Goal: Check status: Check status

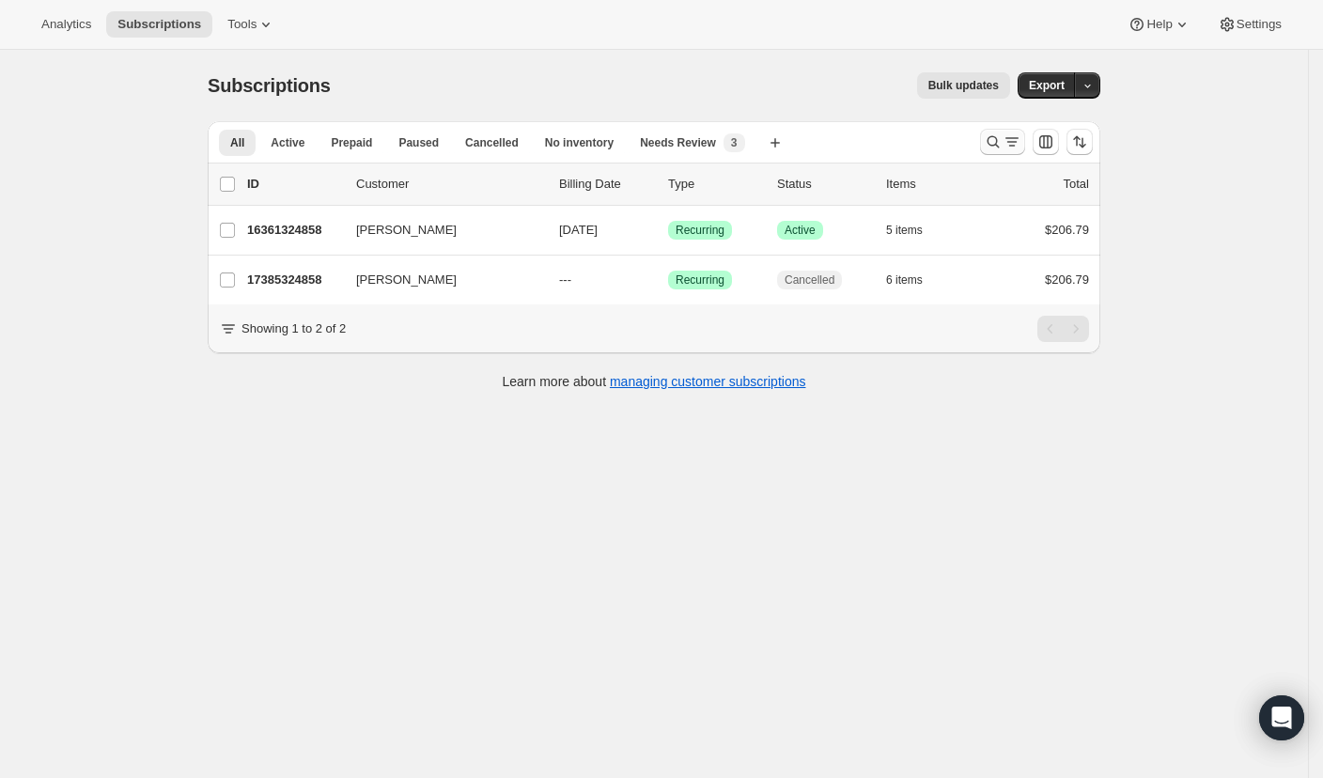
click at [990, 145] on icon "Search and filter results" at bounding box center [992, 141] width 19 height 19
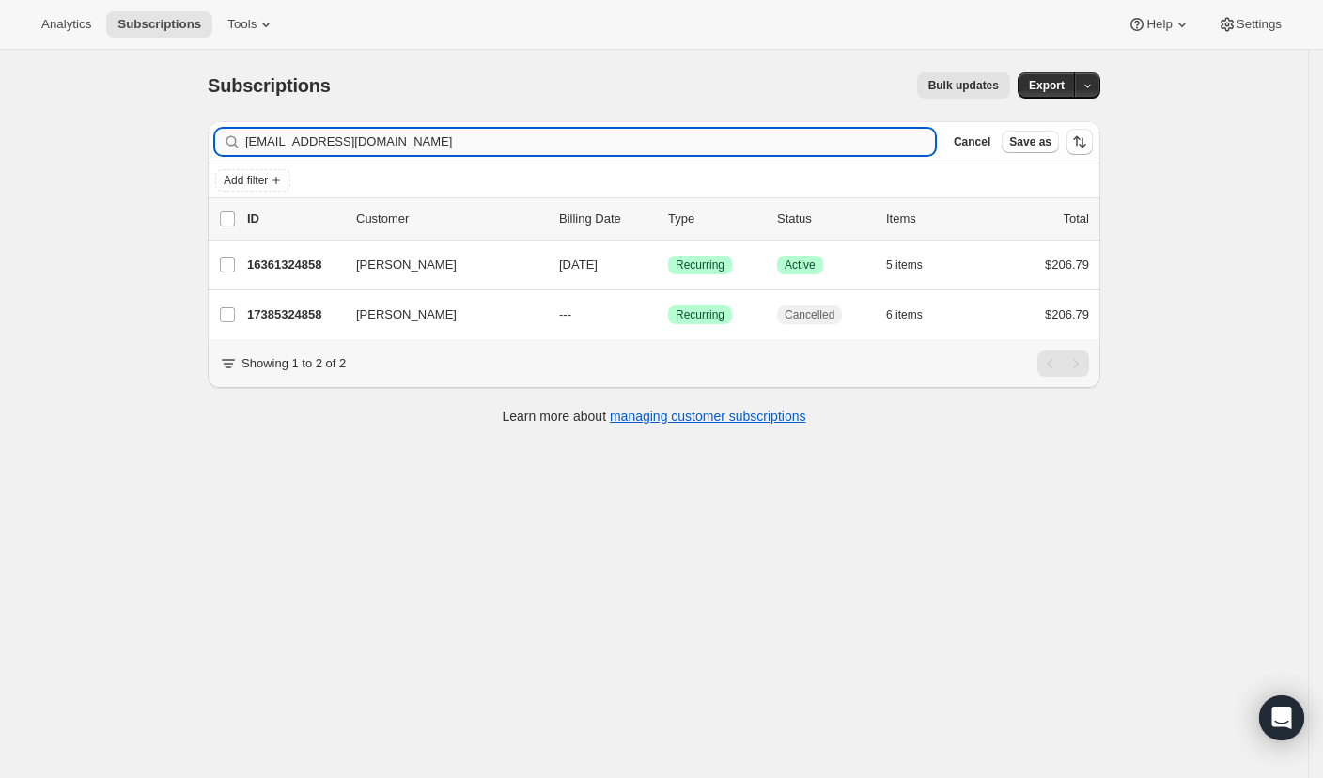
click at [564, 147] on input "[EMAIL_ADDRESS][DOMAIN_NAME]" at bounding box center [589, 142] width 689 height 26
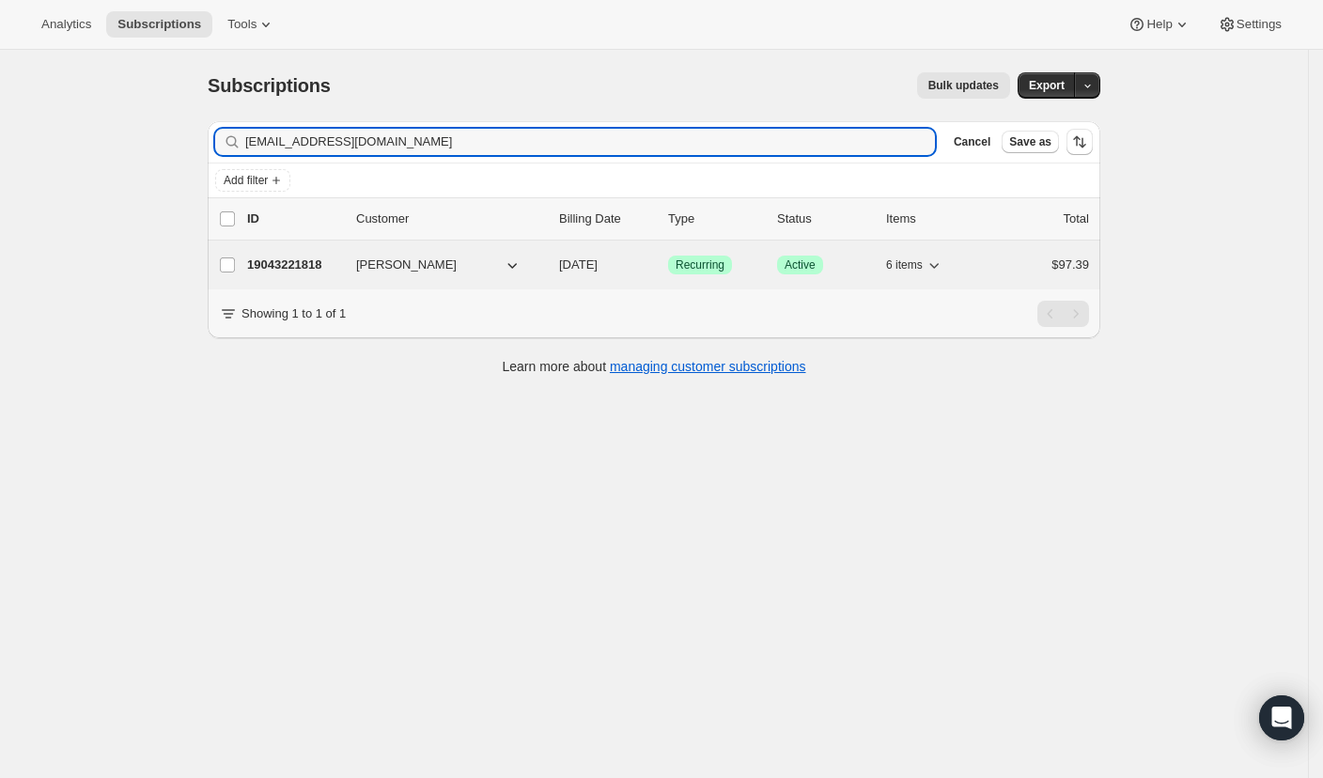
type input "[EMAIL_ADDRESS][DOMAIN_NAME]"
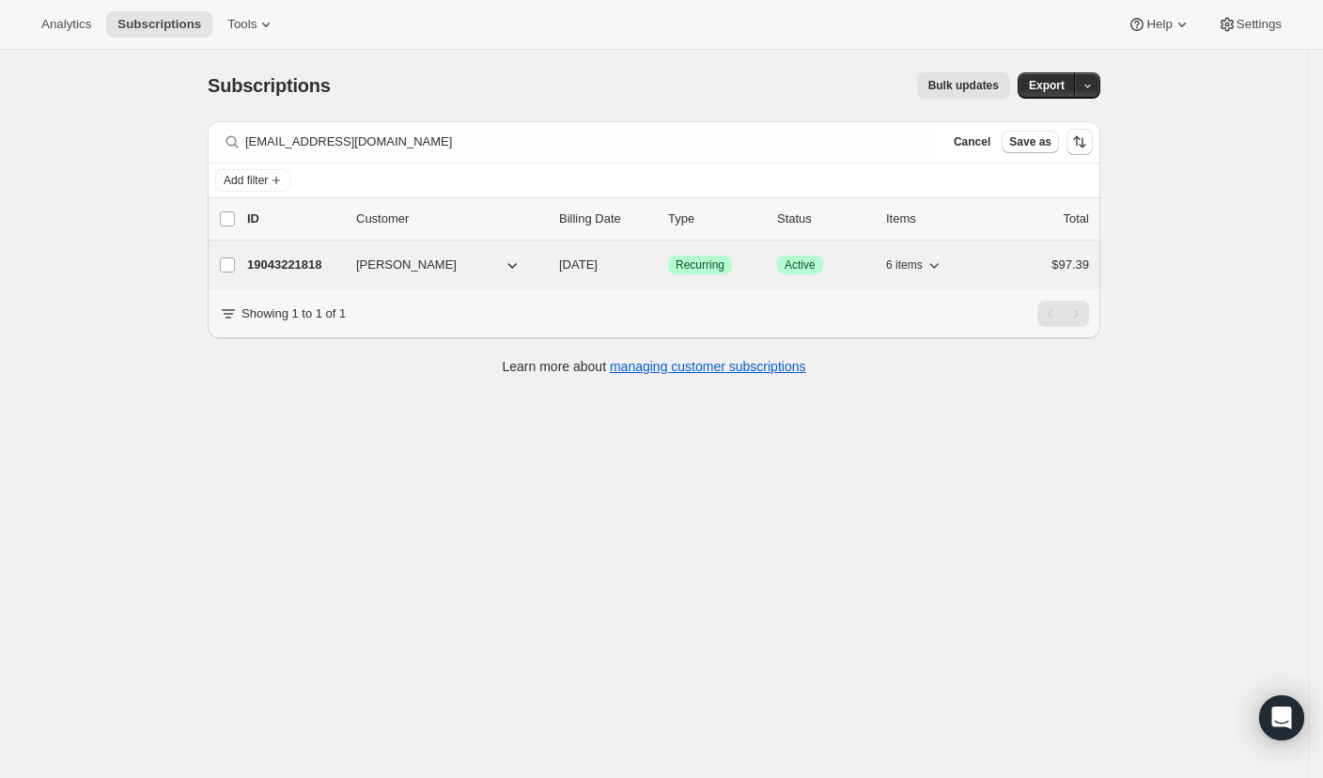
click at [293, 265] on p "19043221818" at bounding box center [294, 264] width 94 height 19
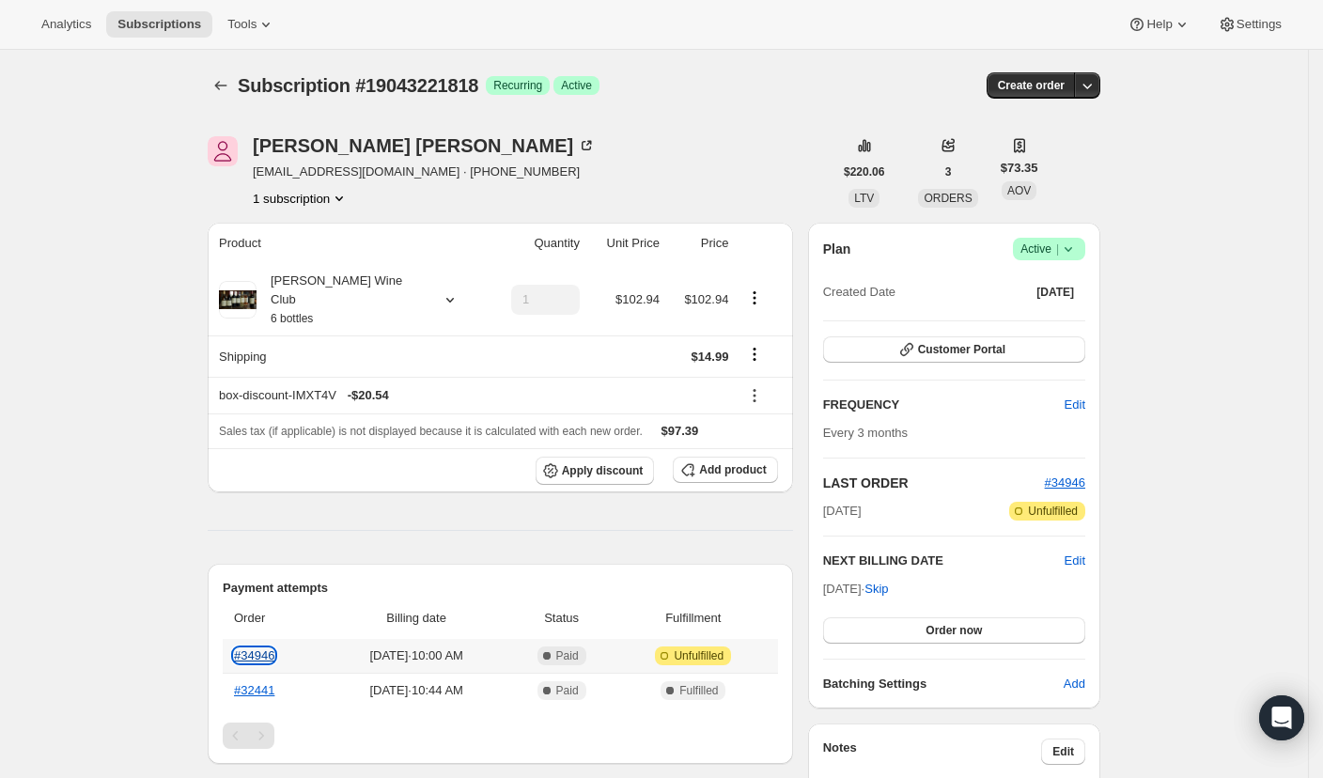
click at [272, 648] on link "#34946" at bounding box center [254, 655] width 40 height 14
click at [254, 648] on link "#34946" at bounding box center [254, 655] width 40 height 14
